Goal: Check status

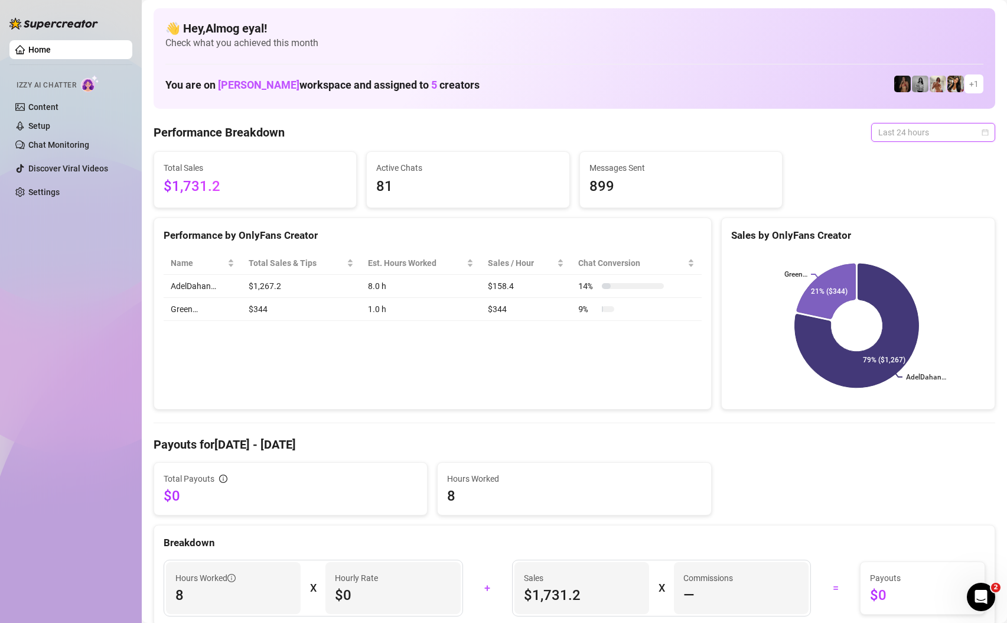
click at [902, 123] on div "Last 24 hours" at bounding box center [934, 132] width 124 height 19
click at [952, 174] on div "Last 7 days" at bounding box center [924, 174] width 105 height 13
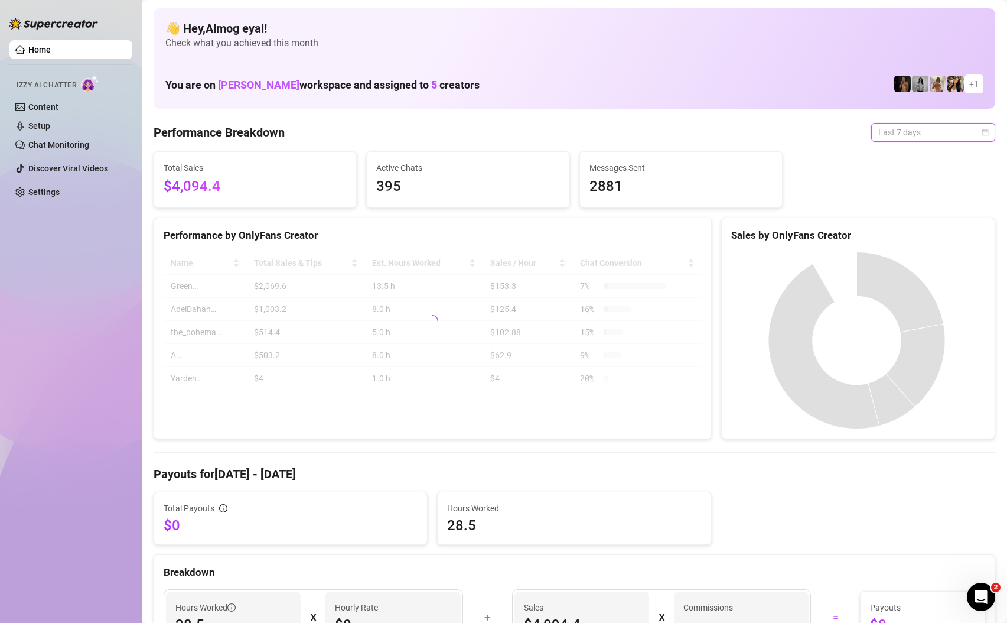
click at [905, 135] on span "Last 7 days" at bounding box center [934, 132] width 110 height 18
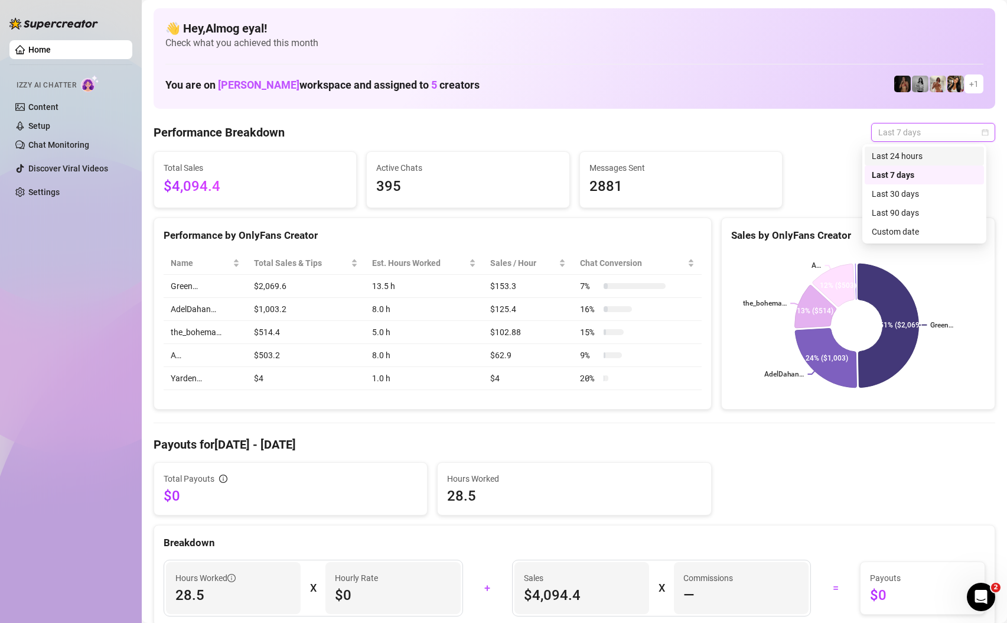
click at [918, 159] on div "Last 24 hours" at bounding box center [924, 155] width 105 height 13
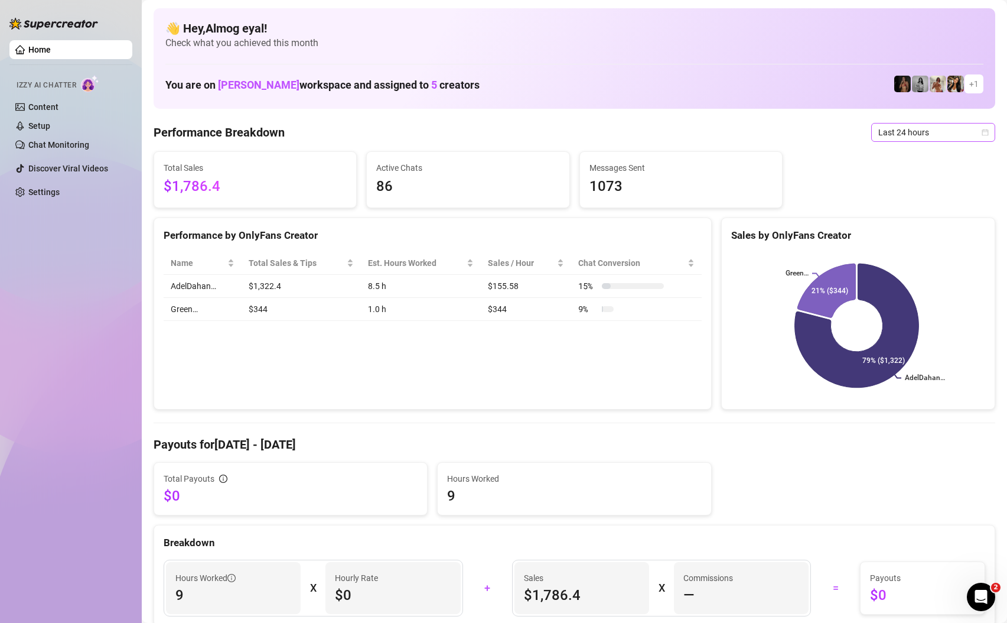
click at [924, 129] on span "Last 24 hours" at bounding box center [934, 132] width 110 height 18
drag, startPoint x: 910, startPoint y: 176, endPoint x: 961, endPoint y: 108, distance: 85.3
click at [910, 176] on div "Last 7 days" at bounding box center [924, 174] width 105 height 13
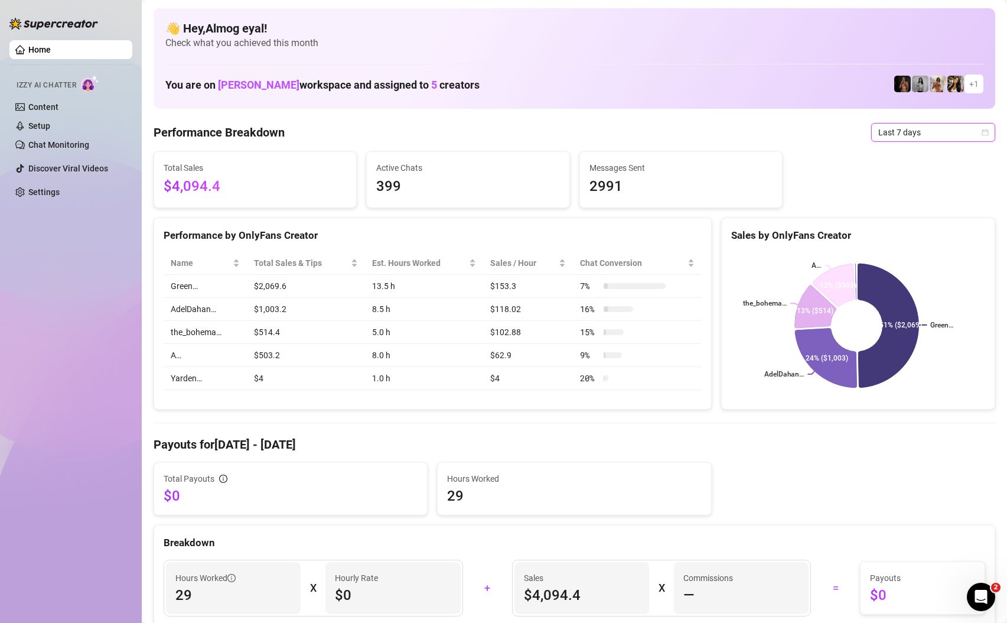
click at [958, 125] on span "Last 7 days" at bounding box center [934, 132] width 110 height 18
click at [953, 154] on div "Last 24 hours" at bounding box center [924, 155] width 105 height 13
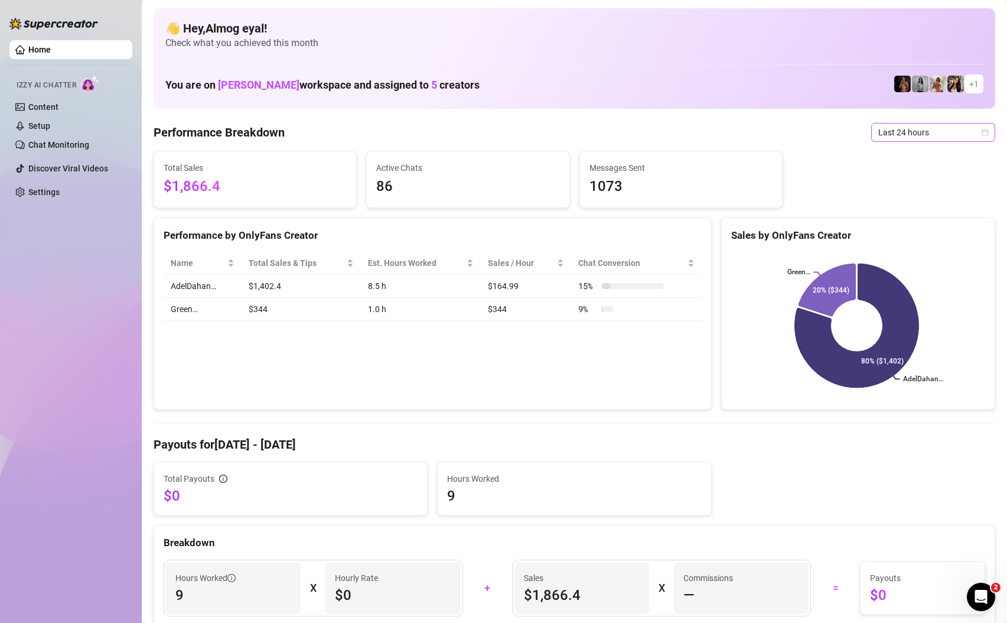
click at [912, 135] on span "Last 24 hours" at bounding box center [934, 132] width 110 height 18
click at [890, 175] on div "Last 7 days" at bounding box center [924, 174] width 105 height 13
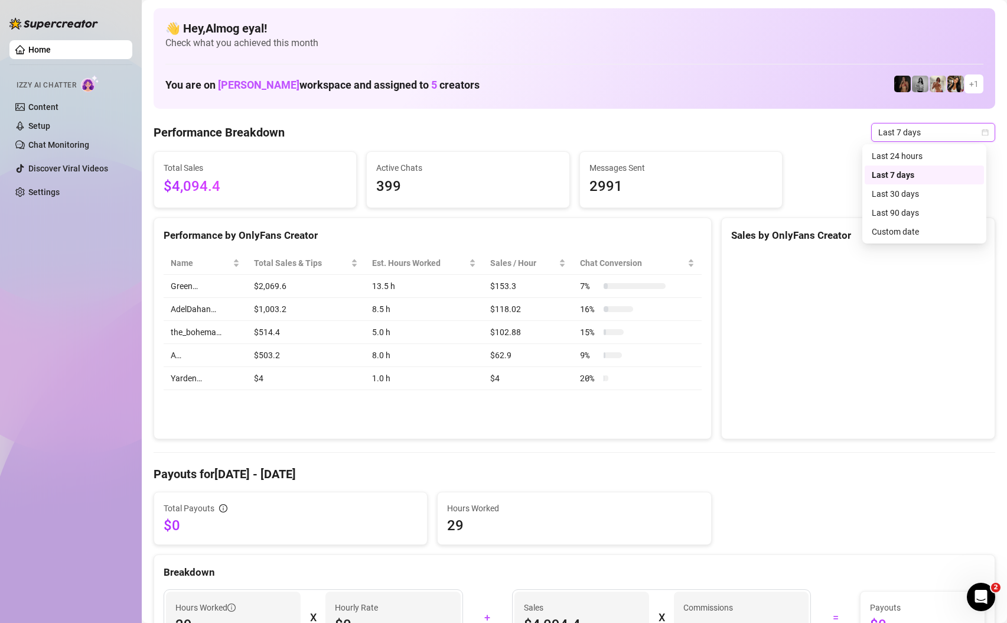
click at [892, 132] on span "Last 7 days" at bounding box center [934, 132] width 110 height 18
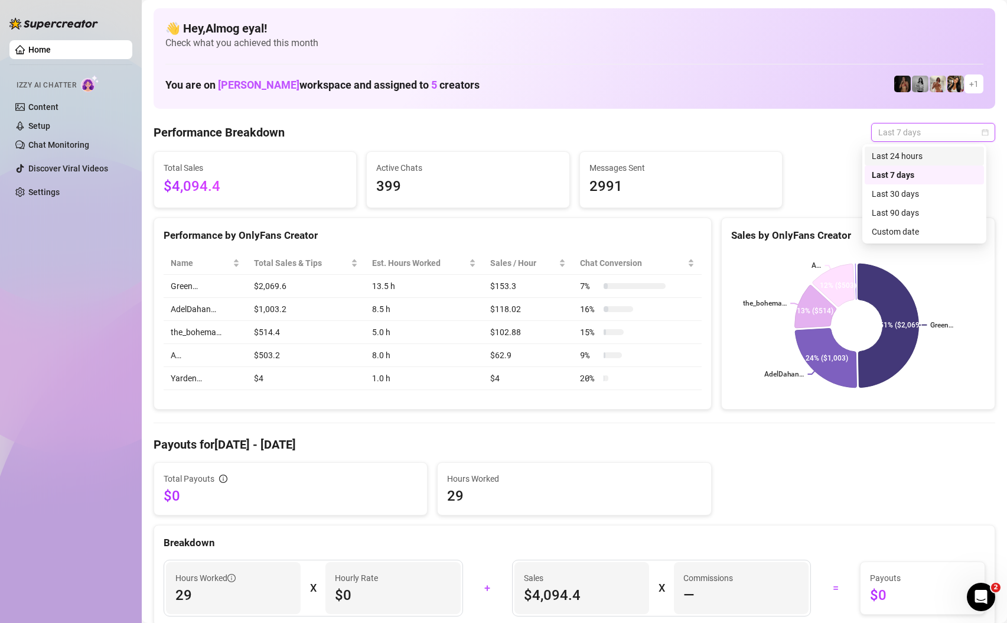
drag, startPoint x: 906, startPoint y: 161, endPoint x: 805, endPoint y: 197, distance: 107.3
click at [906, 161] on div "Last 24 hours" at bounding box center [924, 155] width 105 height 13
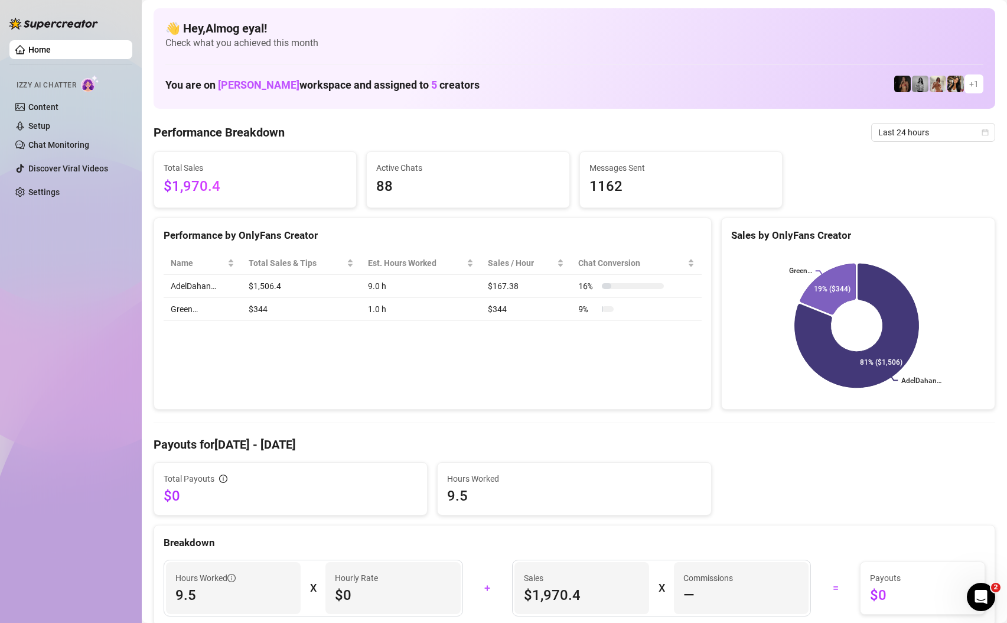
drag, startPoint x: 931, startPoint y: 128, endPoint x: 927, endPoint y: 174, distance: 46.3
click at [931, 128] on span "Last 24 hours" at bounding box center [934, 132] width 110 height 18
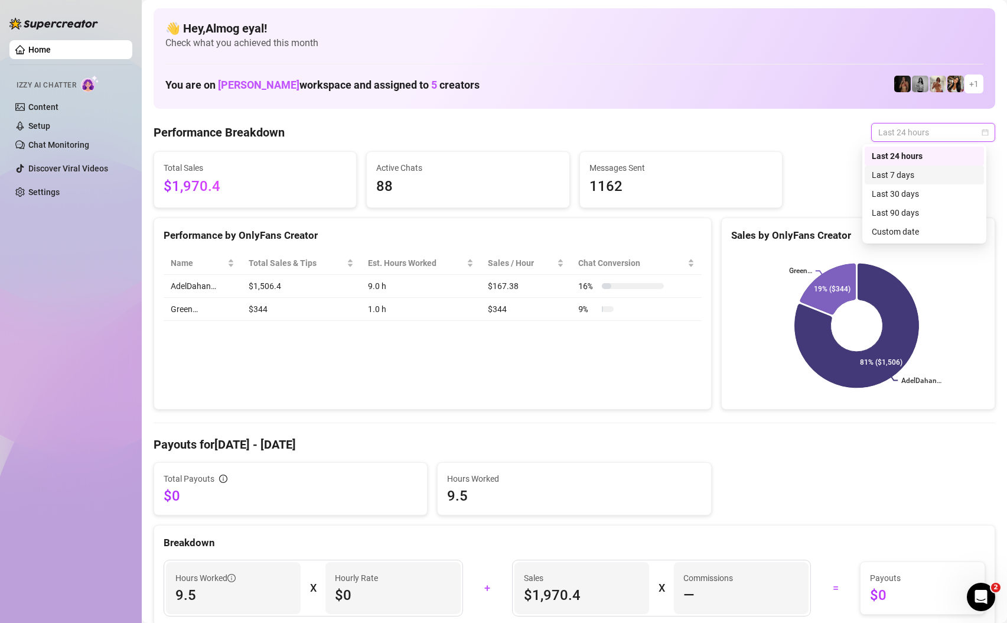
click at [927, 174] on div "Last 7 days" at bounding box center [924, 174] width 105 height 13
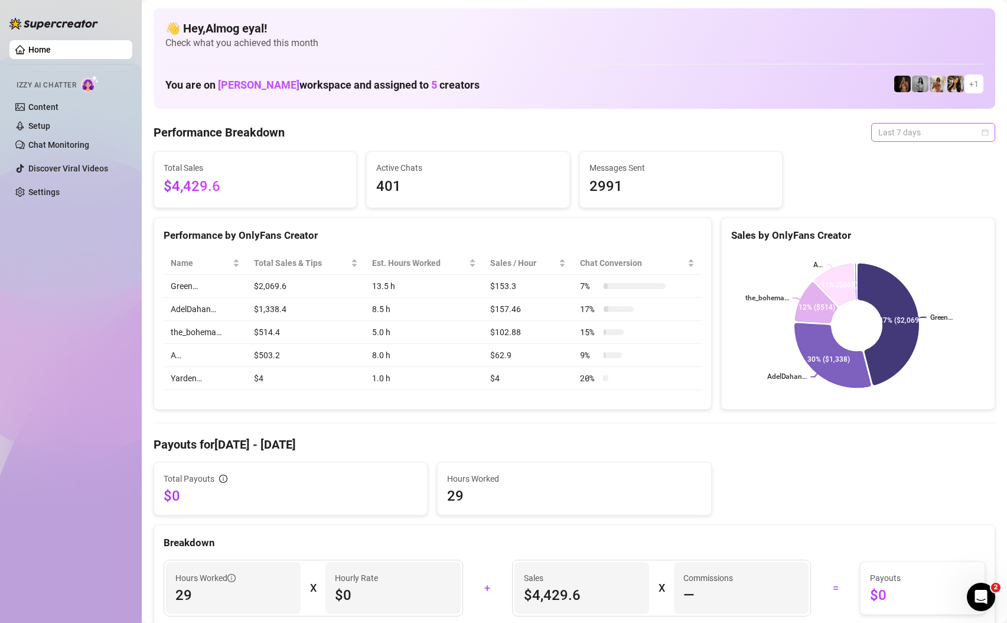
click at [915, 131] on span "Last 7 days" at bounding box center [934, 132] width 110 height 18
click at [923, 159] on div "Last 24 hours" at bounding box center [924, 155] width 105 height 13
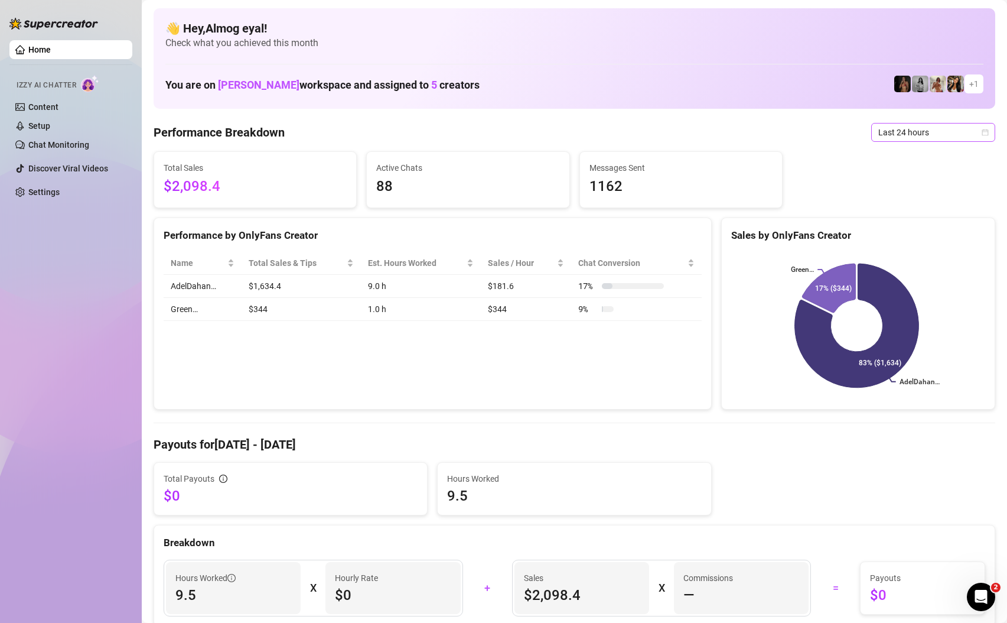
click at [944, 131] on span "Last 24 hours" at bounding box center [934, 132] width 110 height 18
click at [921, 177] on div "Last 7 days" at bounding box center [924, 174] width 105 height 13
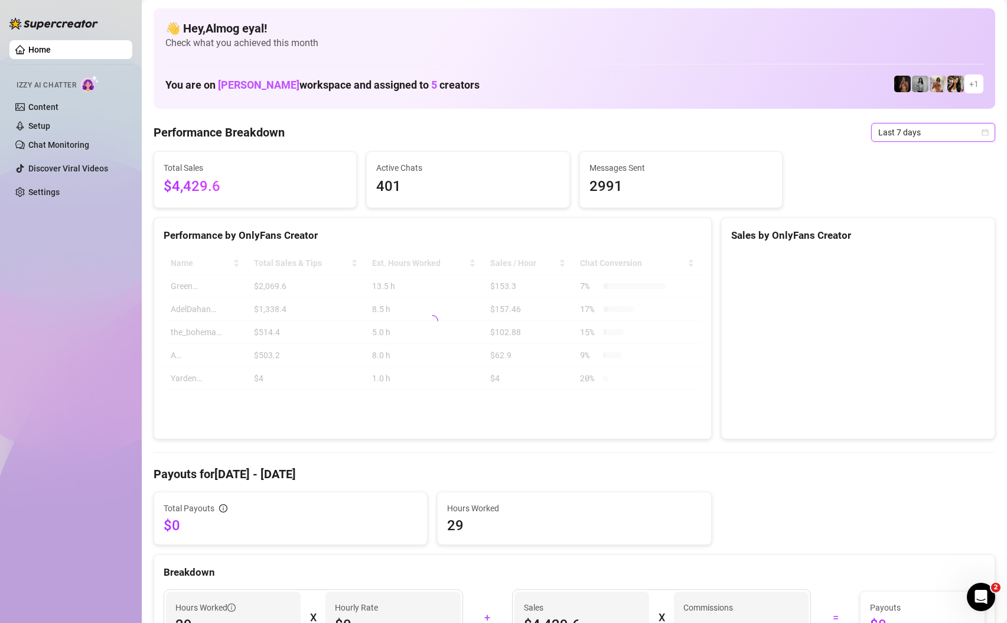
click at [914, 132] on span "Last 7 days" at bounding box center [934, 132] width 110 height 18
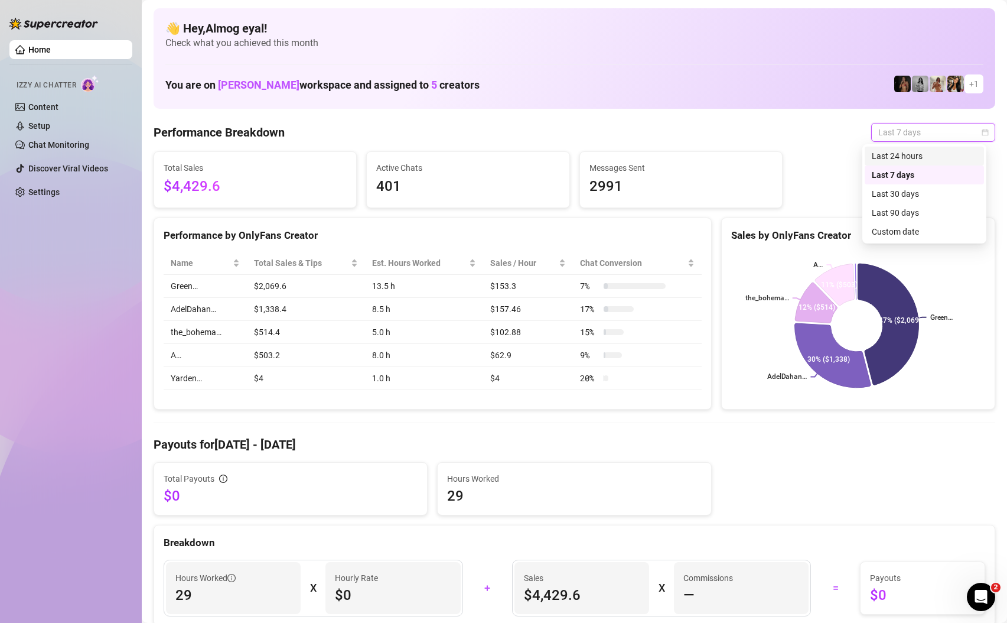
click at [918, 157] on div "Last 24 hours" at bounding box center [924, 155] width 105 height 13
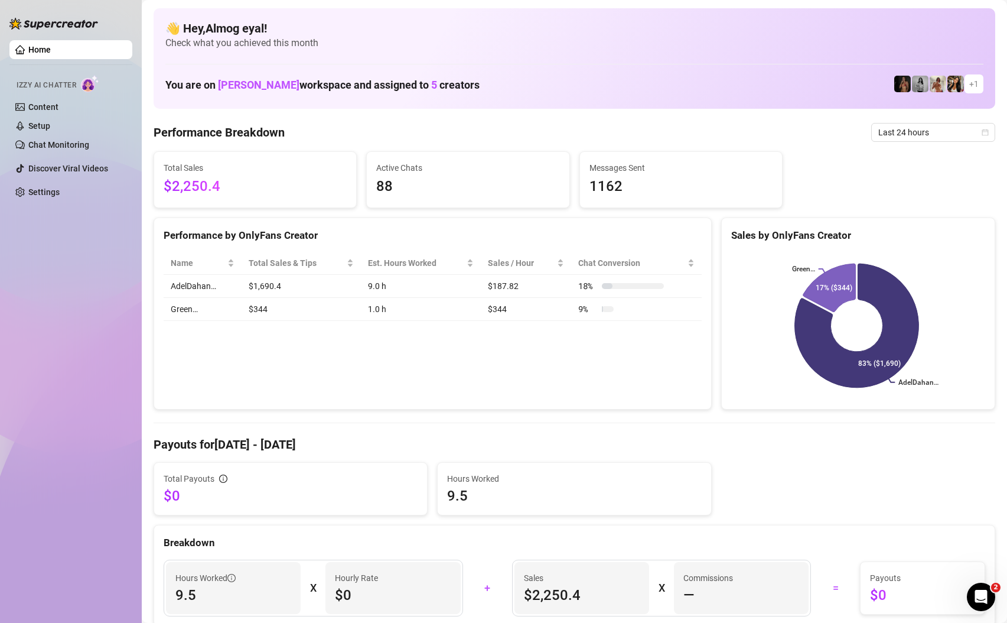
click at [928, 125] on span "Last 24 hours" at bounding box center [934, 132] width 110 height 18
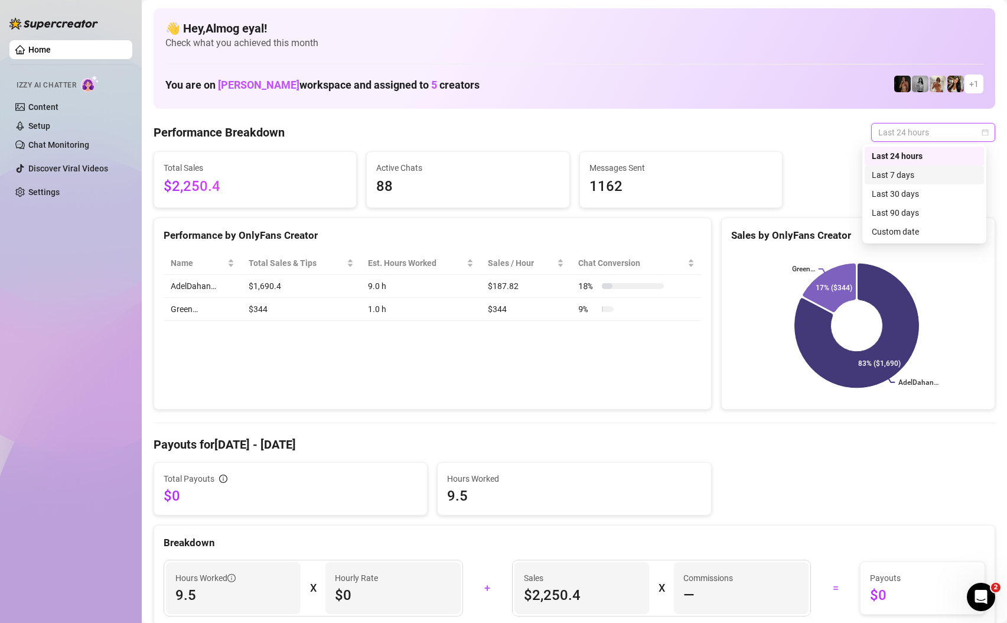
drag, startPoint x: 950, startPoint y: 181, endPoint x: 953, endPoint y: 169, distance: 12.9
click at [950, 181] on div "Last 7 days" at bounding box center [924, 174] width 119 height 19
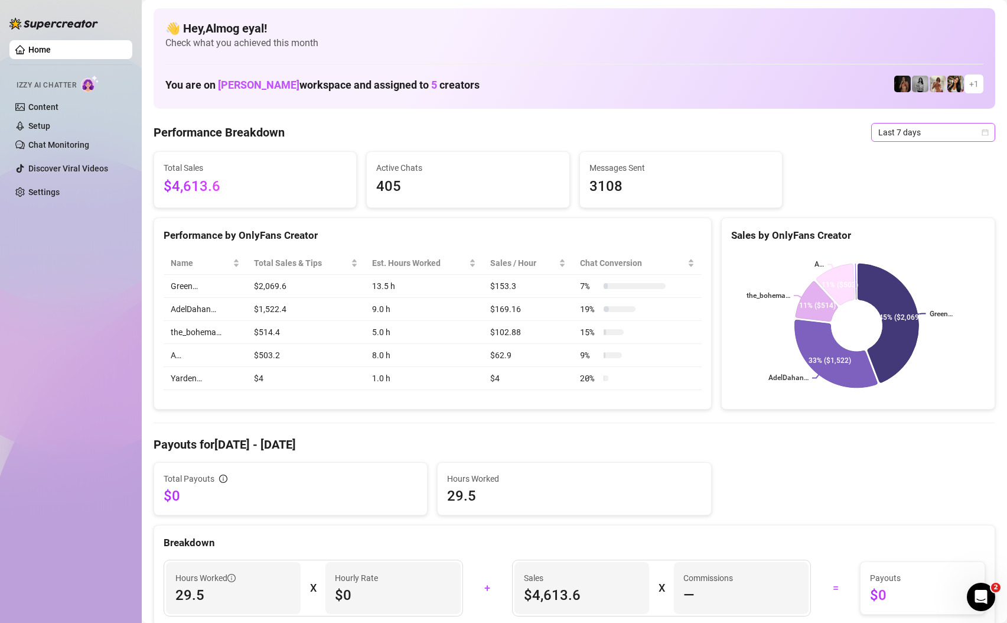
click at [911, 131] on span "Last 7 days" at bounding box center [934, 132] width 110 height 18
click at [911, 157] on div "Last 24 hours" at bounding box center [924, 155] width 105 height 13
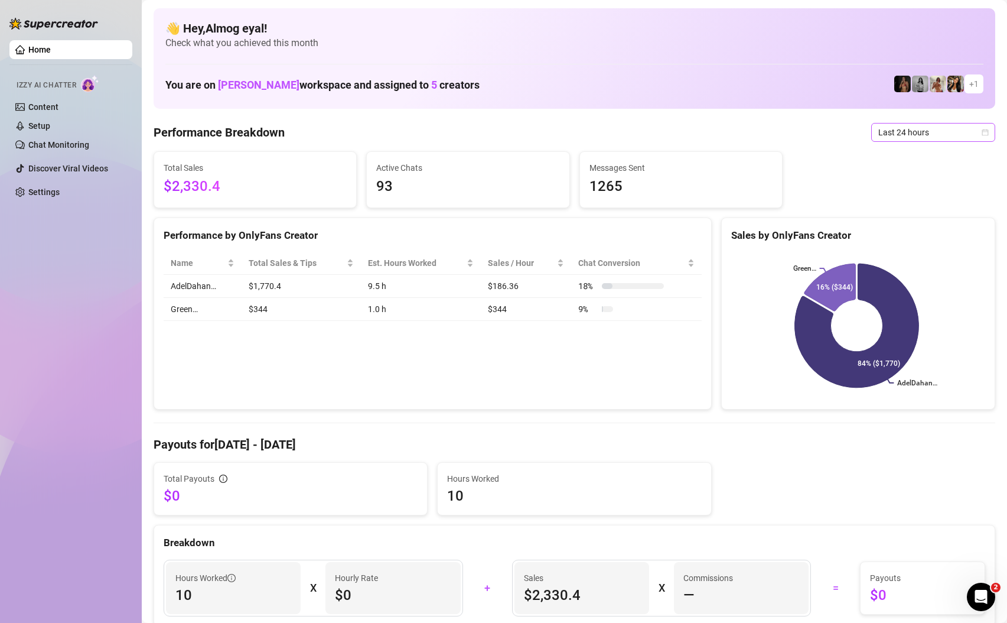
click at [899, 136] on span "Last 24 hours" at bounding box center [934, 132] width 110 height 18
click at [944, 172] on div "Last 7 days" at bounding box center [924, 174] width 105 height 13
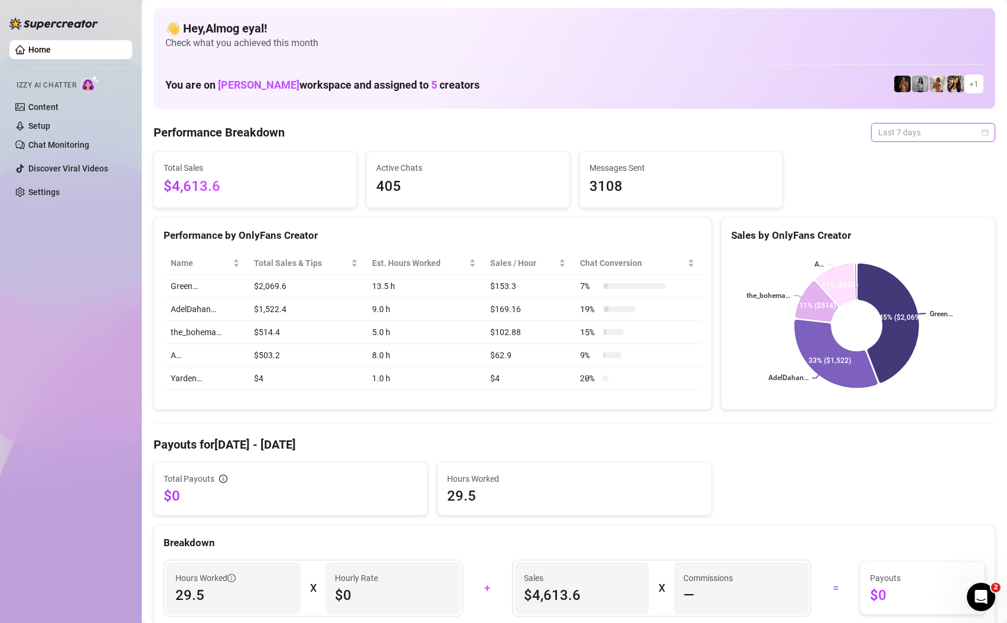
click at [918, 135] on span "Last 7 days" at bounding box center [934, 132] width 110 height 18
click at [902, 164] on div "Last 24 hours" at bounding box center [924, 156] width 119 height 19
